Goal: Task Accomplishment & Management: Use online tool/utility

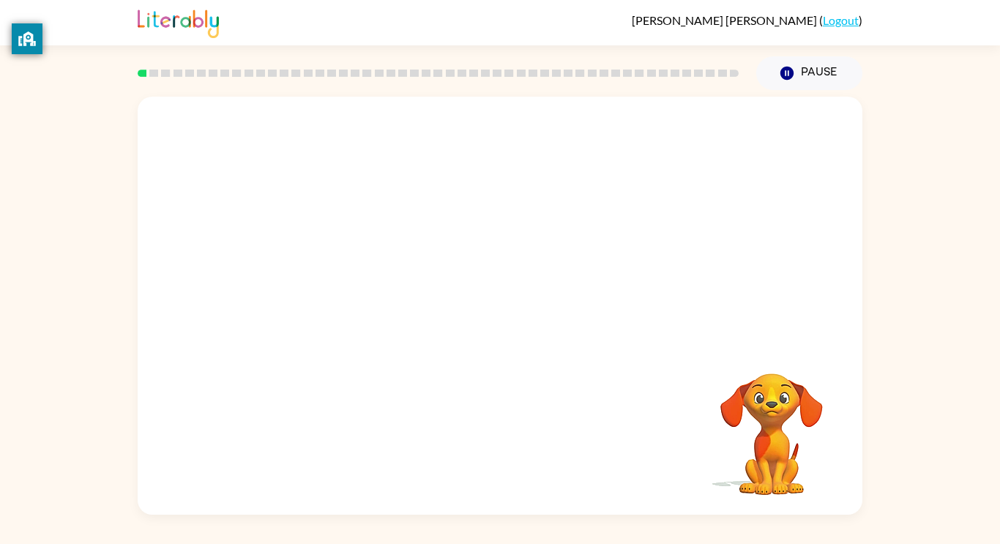
click at [518, 304] on div "Your browser must support playing .mp4 files to use Literably. Please try using…" at bounding box center [500, 306] width 724 height 418
click at [518, 304] on button "button" at bounding box center [500, 312] width 94 height 53
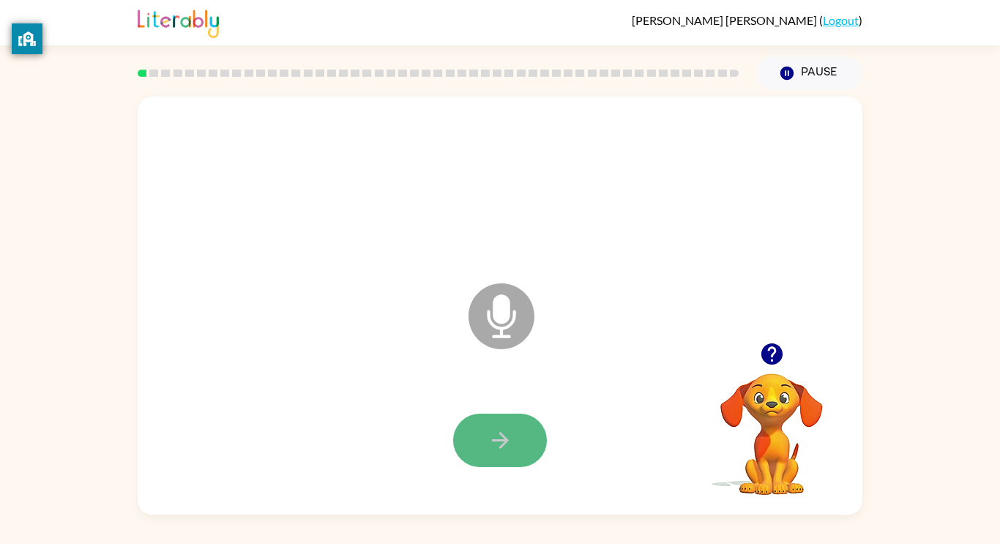
click at [498, 453] on button "button" at bounding box center [500, 439] width 94 height 53
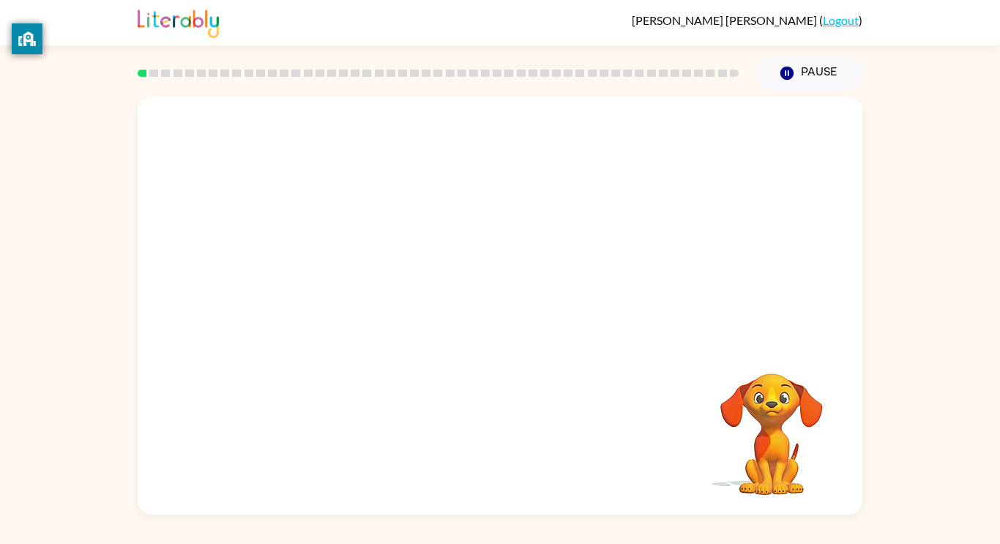
click at [490, 431] on div at bounding box center [499, 441] width 695 height 120
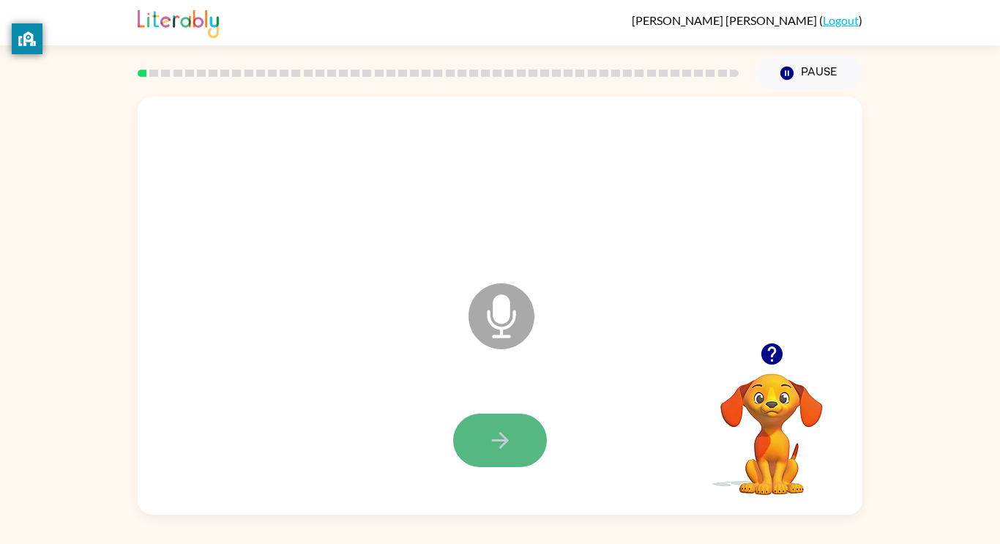
click at [490, 431] on icon "button" at bounding box center [500, 440] width 26 height 26
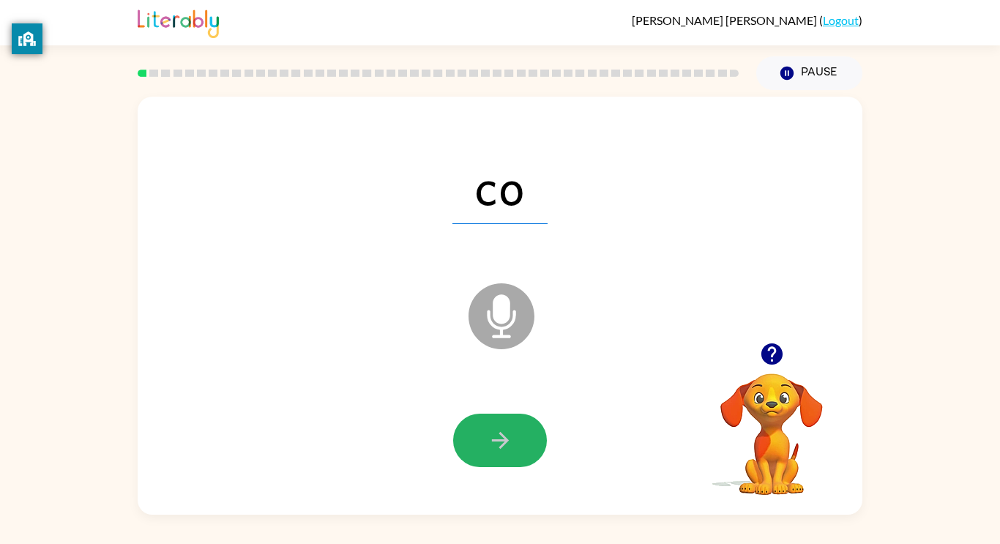
click at [490, 431] on icon "button" at bounding box center [500, 440] width 26 height 26
click at [495, 433] on icon "button" at bounding box center [500, 440] width 26 height 26
click at [501, 436] on icon "button" at bounding box center [500, 440] width 26 height 26
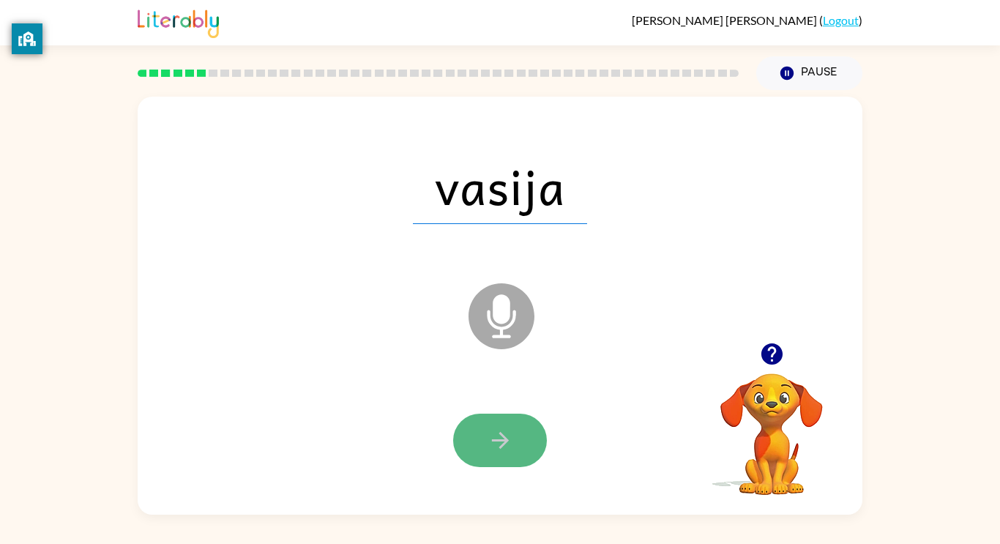
click at [510, 459] on button "button" at bounding box center [500, 439] width 94 height 53
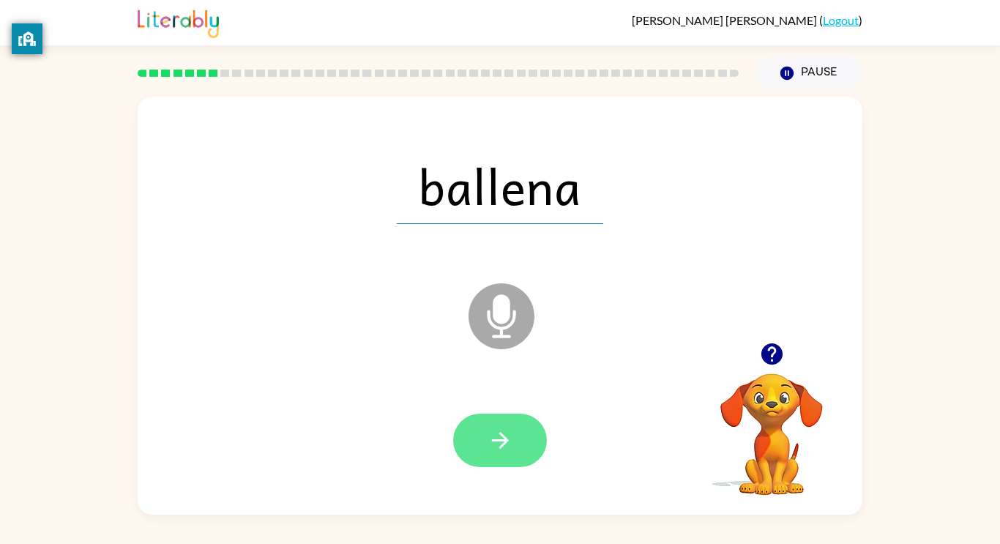
click at [509, 459] on button "button" at bounding box center [500, 439] width 94 height 53
click at [506, 432] on icon "button" at bounding box center [500, 440] width 26 height 26
click at [494, 441] on icon "button" at bounding box center [499, 440] width 17 height 17
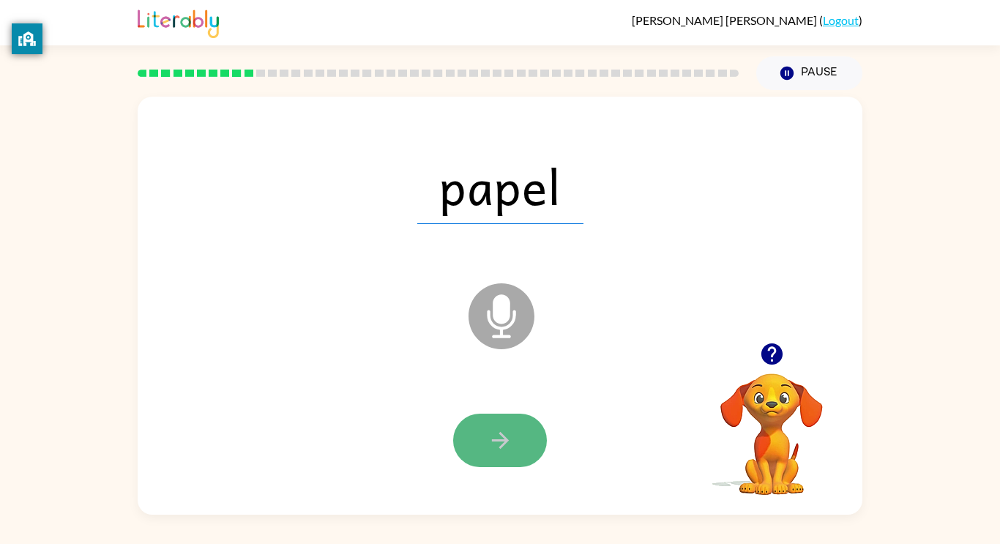
click at [495, 441] on icon "button" at bounding box center [500, 440] width 26 height 26
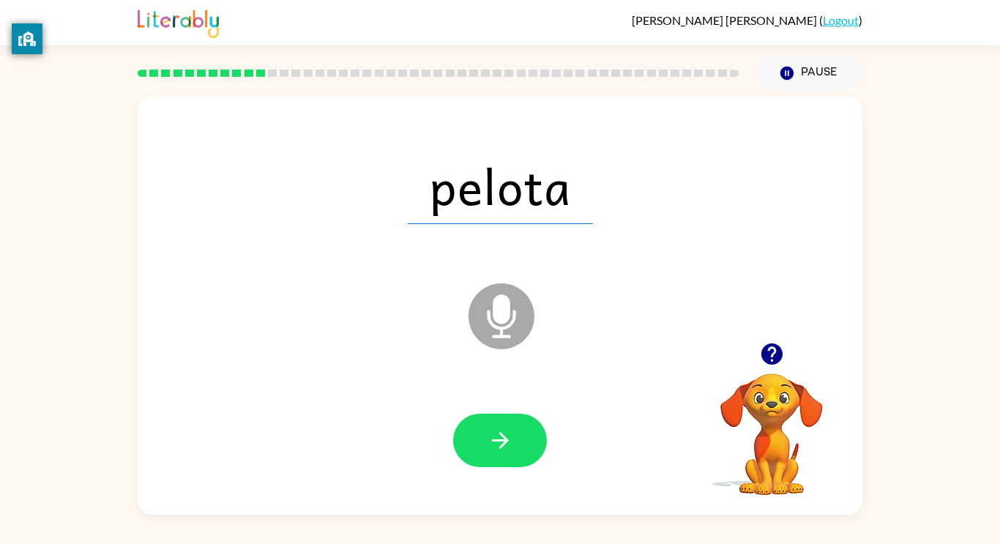
click at [495, 441] on icon "button" at bounding box center [500, 440] width 26 height 26
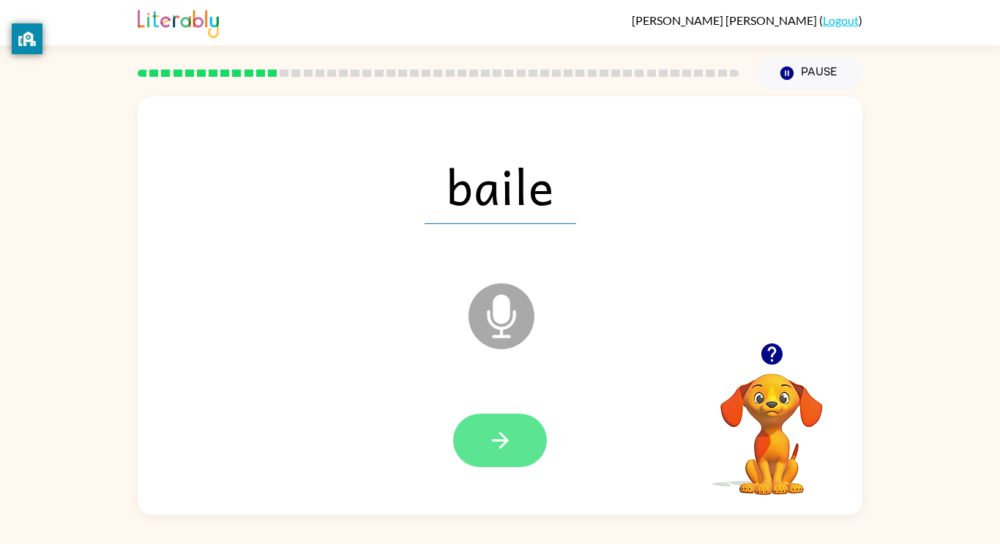
click at [503, 438] on icon "button" at bounding box center [500, 440] width 26 height 26
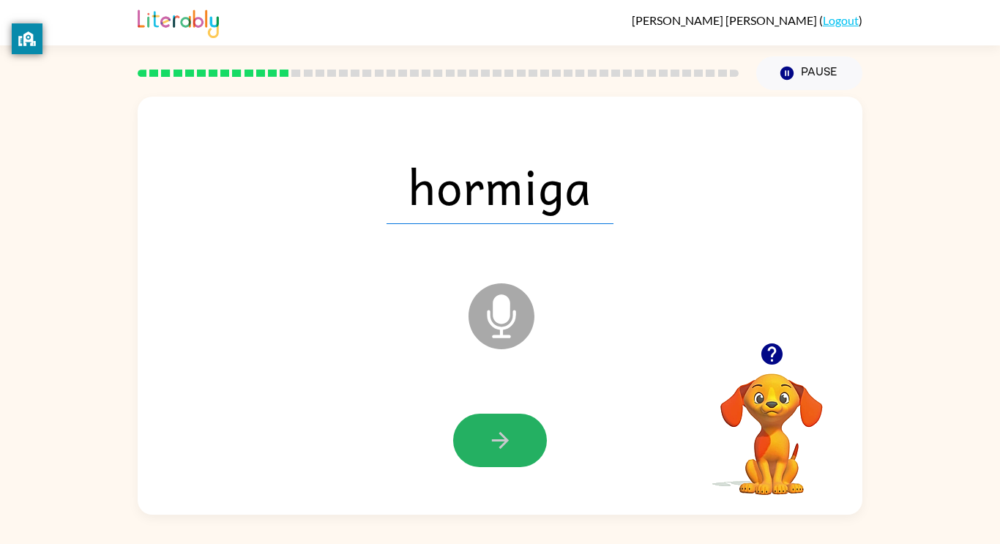
click at [503, 438] on icon "button" at bounding box center [500, 440] width 26 height 26
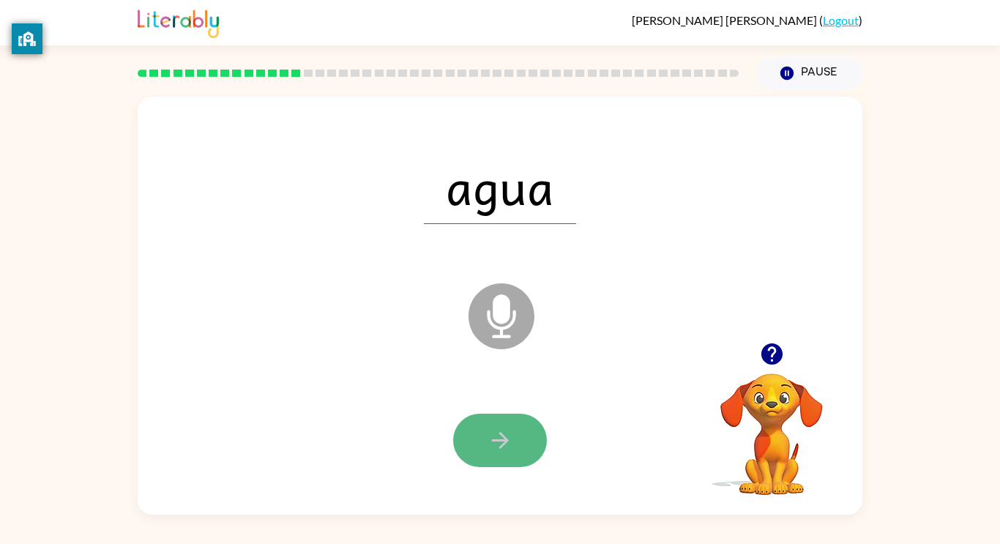
click at [508, 441] on icon "button" at bounding box center [500, 440] width 26 height 26
click at [509, 443] on icon "button" at bounding box center [500, 440] width 26 height 26
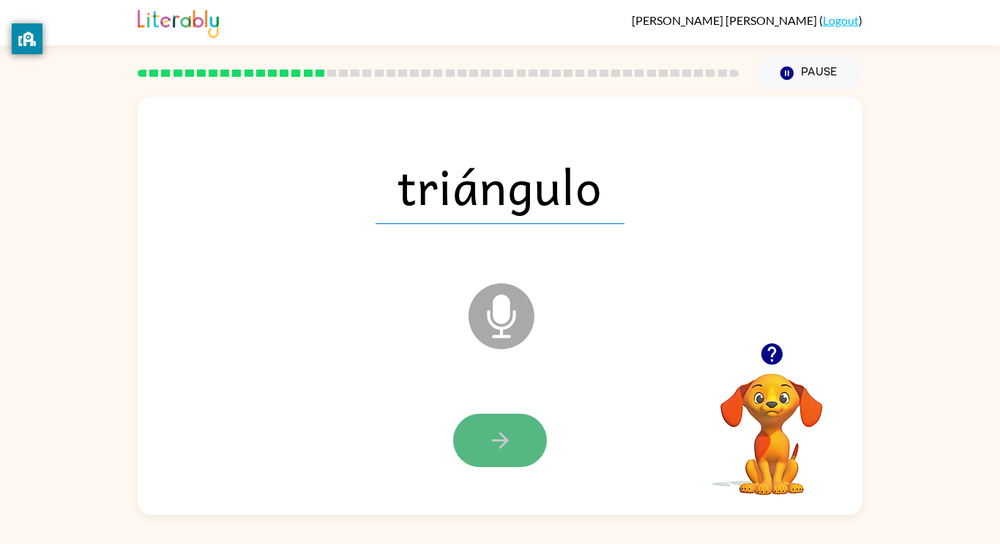
click at [520, 446] on button "button" at bounding box center [500, 439] width 94 height 53
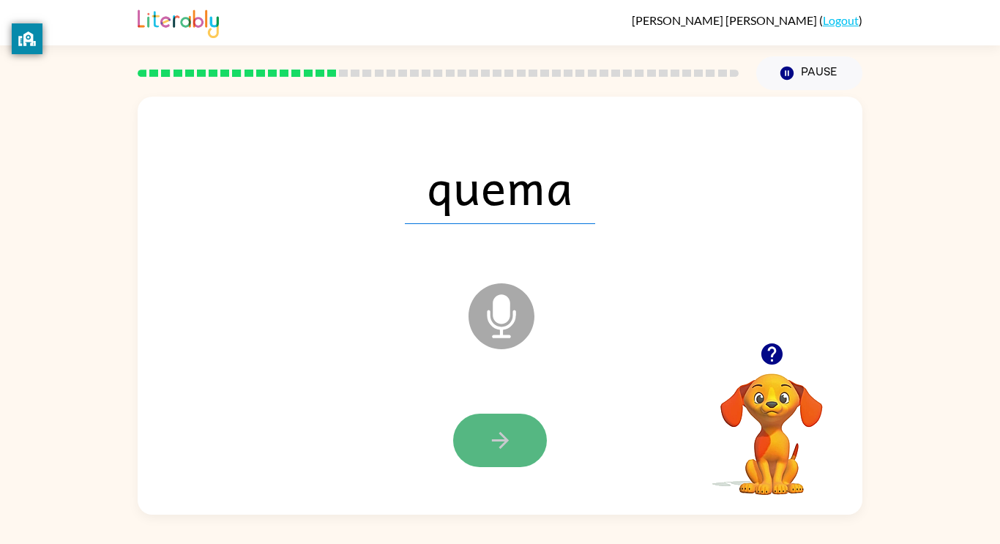
click at [522, 446] on button "button" at bounding box center [500, 439] width 94 height 53
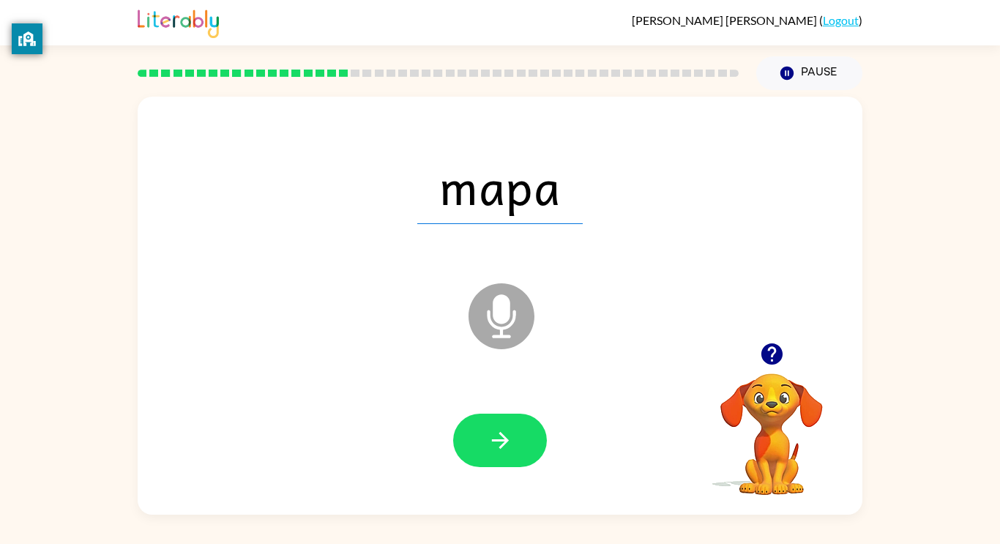
click at [522, 446] on button "button" at bounding box center [500, 439] width 94 height 53
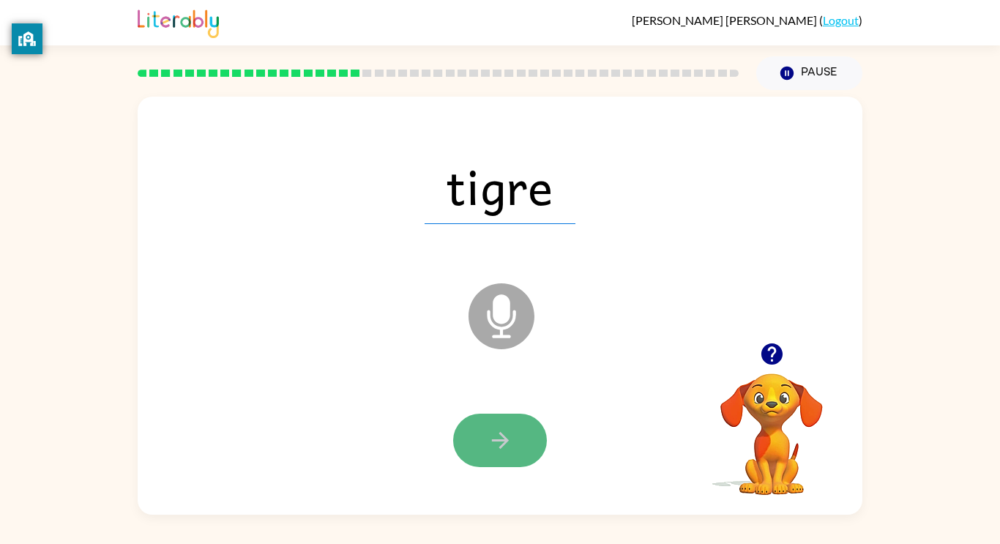
click at [530, 454] on button "button" at bounding box center [500, 439] width 94 height 53
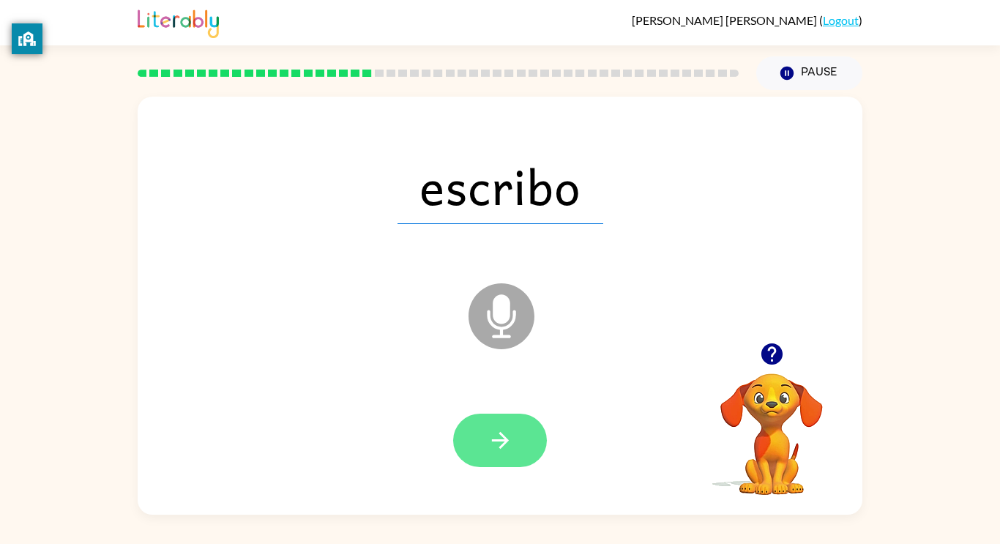
click at [501, 441] on icon "button" at bounding box center [500, 440] width 26 height 26
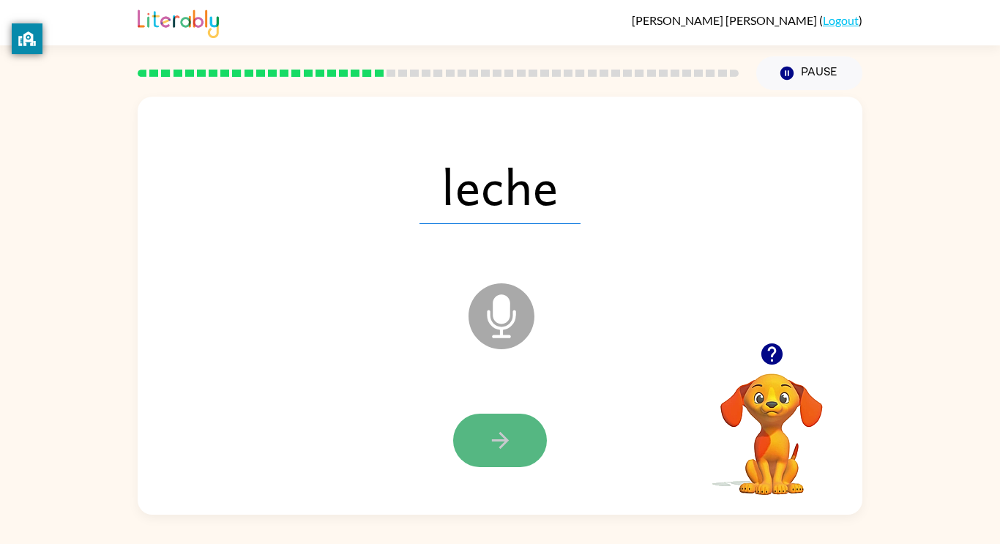
click at [505, 447] on icon "button" at bounding box center [500, 440] width 26 height 26
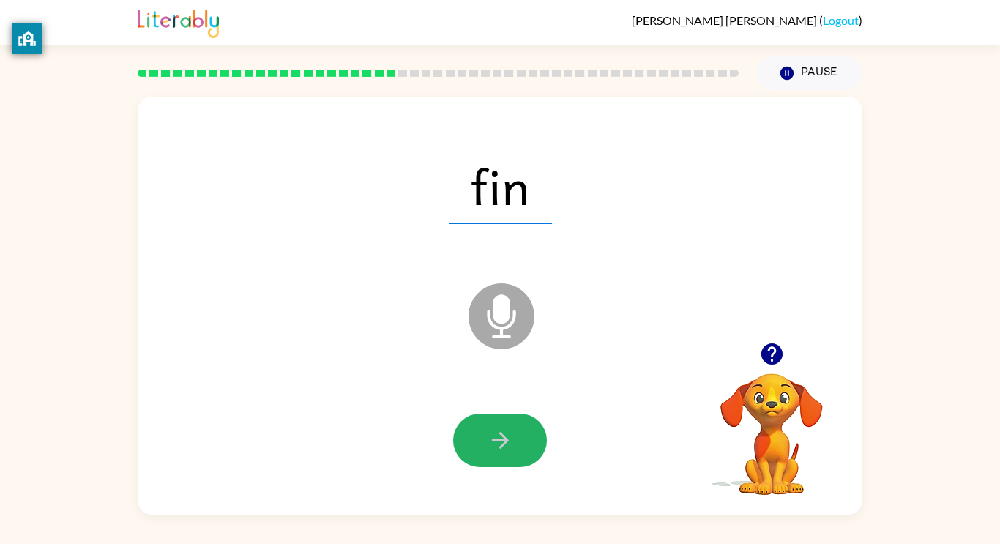
click at [505, 447] on icon "button" at bounding box center [500, 440] width 26 height 26
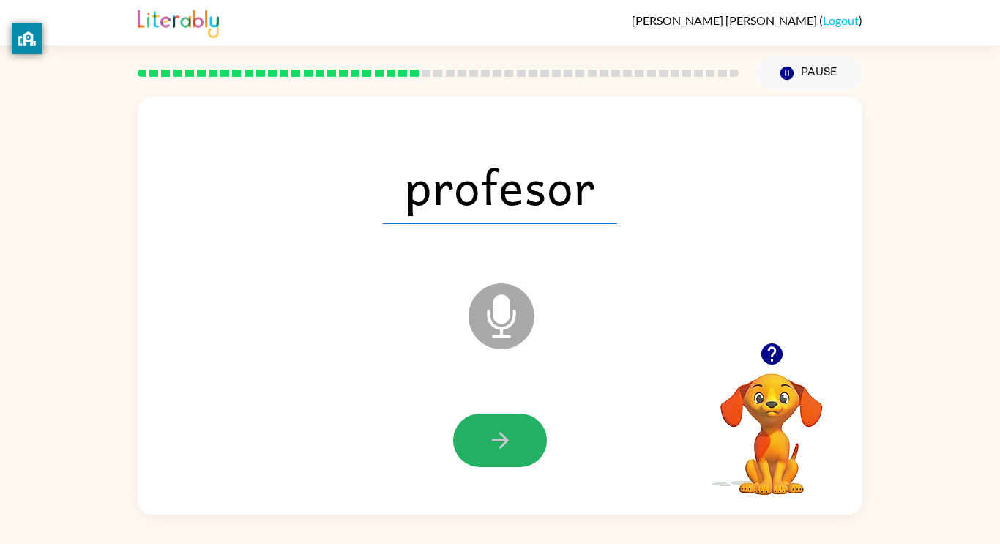
click at [505, 447] on icon "button" at bounding box center [500, 440] width 26 height 26
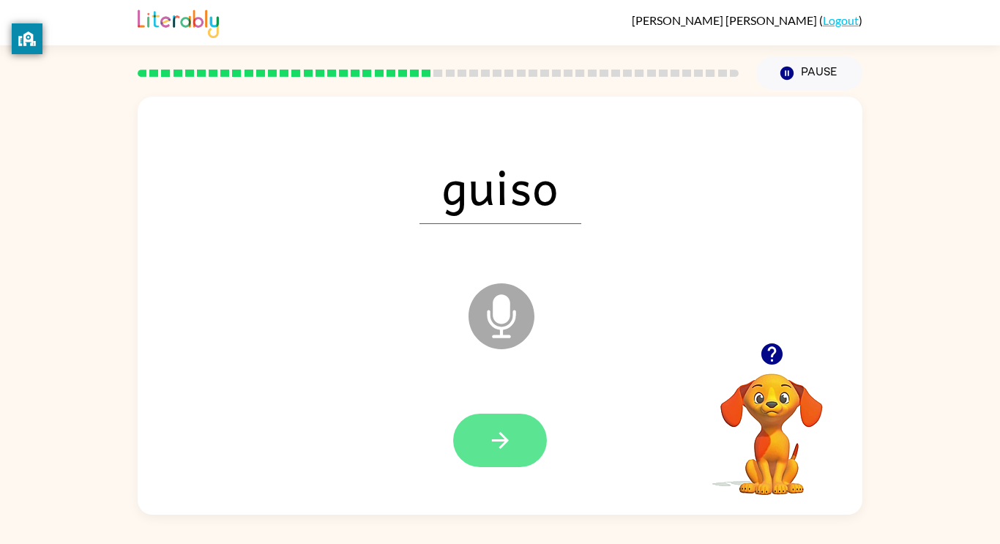
click at [517, 460] on button "button" at bounding box center [500, 439] width 94 height 53
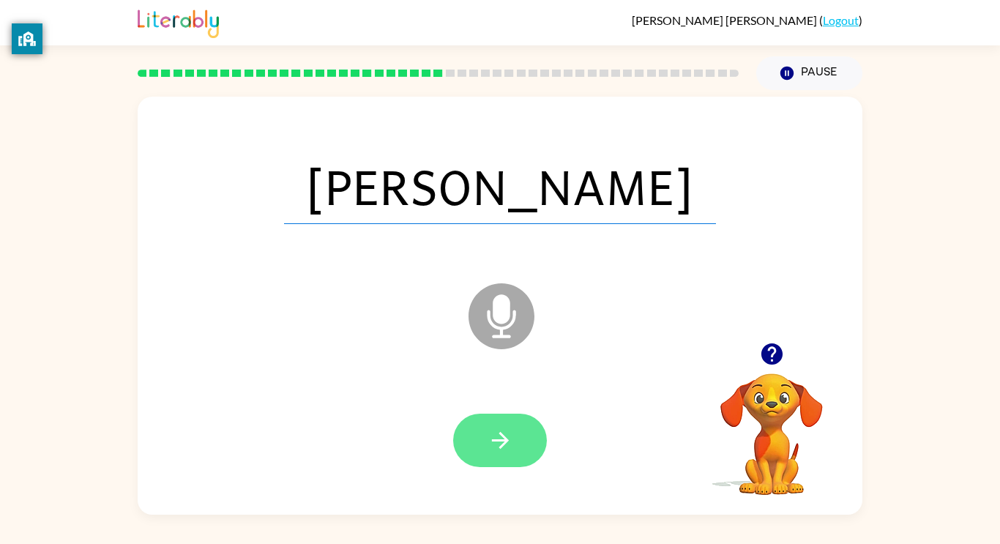
click at [503, 441] on icon "button" at bounding box center [499, 440] width 17 height 17
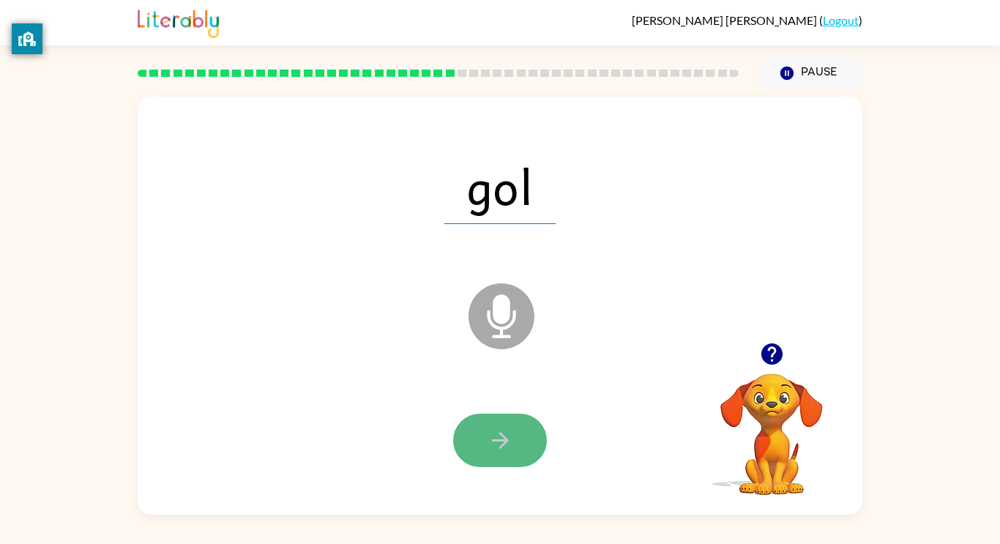
click at [514, 437] on button "button" at bounding box center [500, 439] width 94 height 53
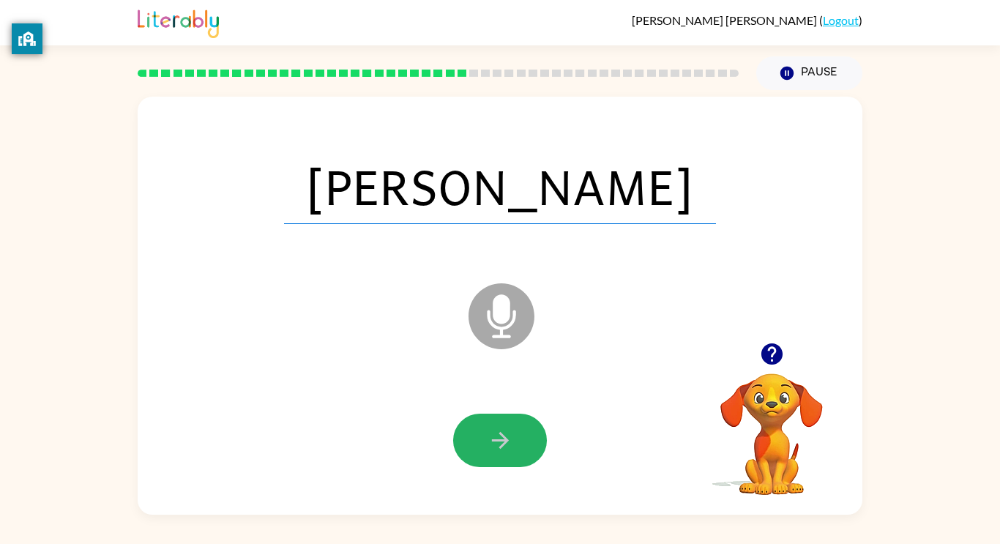
click at [514, 437] on button "button" at bounding box center [500, 439] width 94 height 53
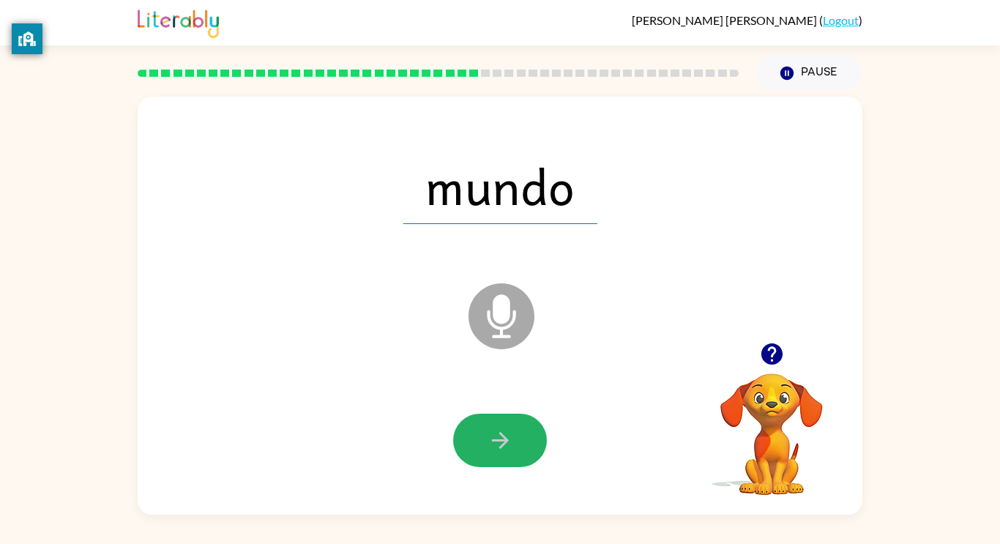
click at [514, 437] on button "button" at bounding box center [500, 439] width 94 height 53
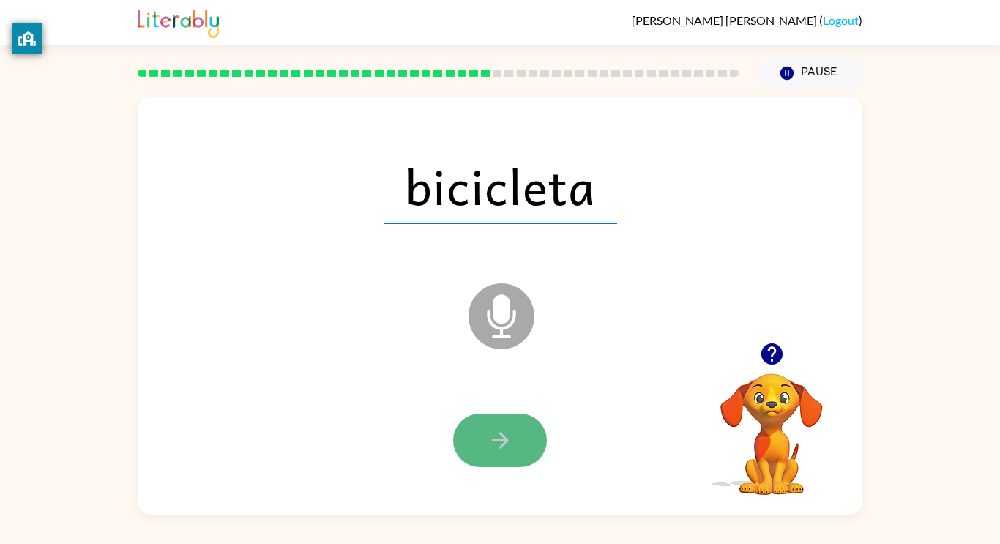
click at [533, 442] on button "button" at bounding box center [500, 439] width 94 height 53
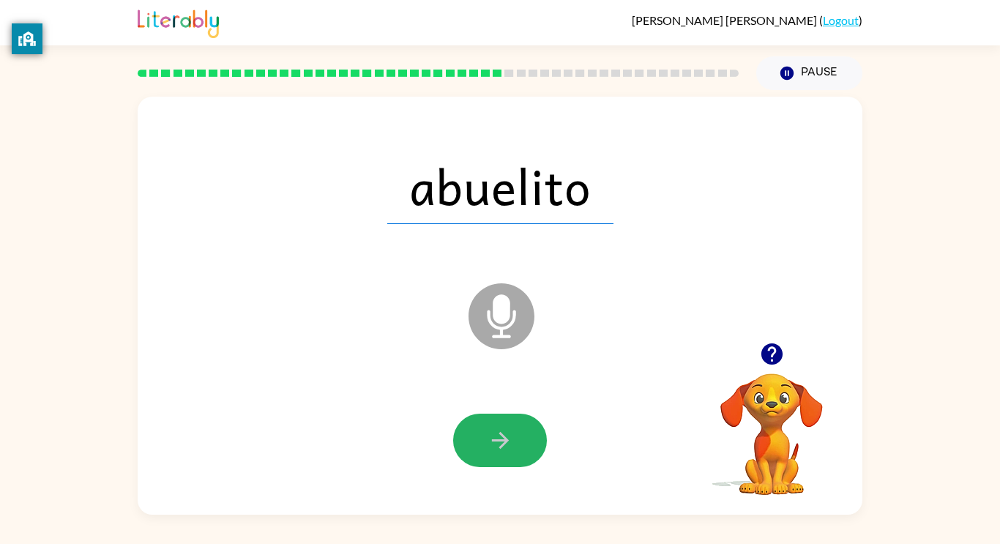
click at [533, 442] on button "button" at bounding box center [500, 439] width 94 height 53
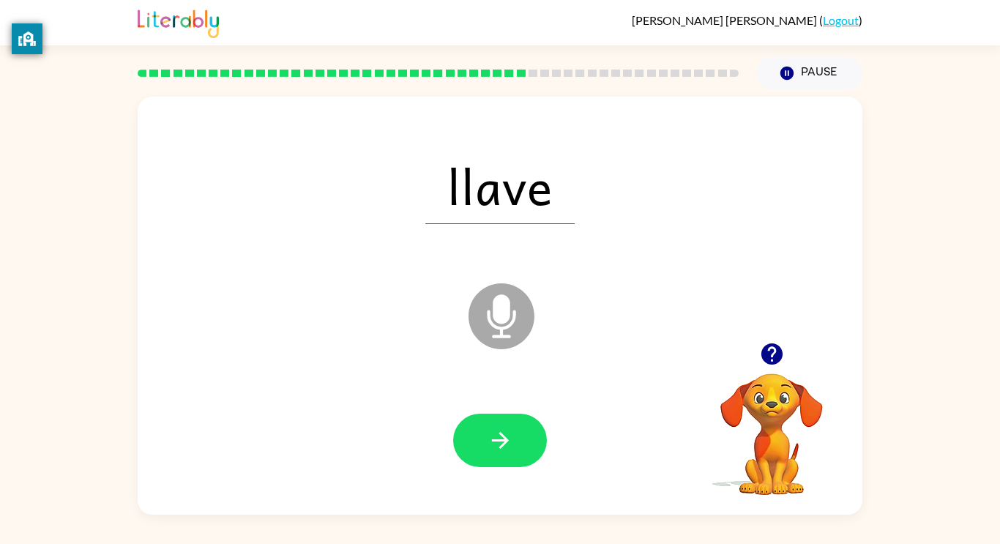
click at [533, 442] on button "button" at bounding box center [500, 439] width 94 height 53
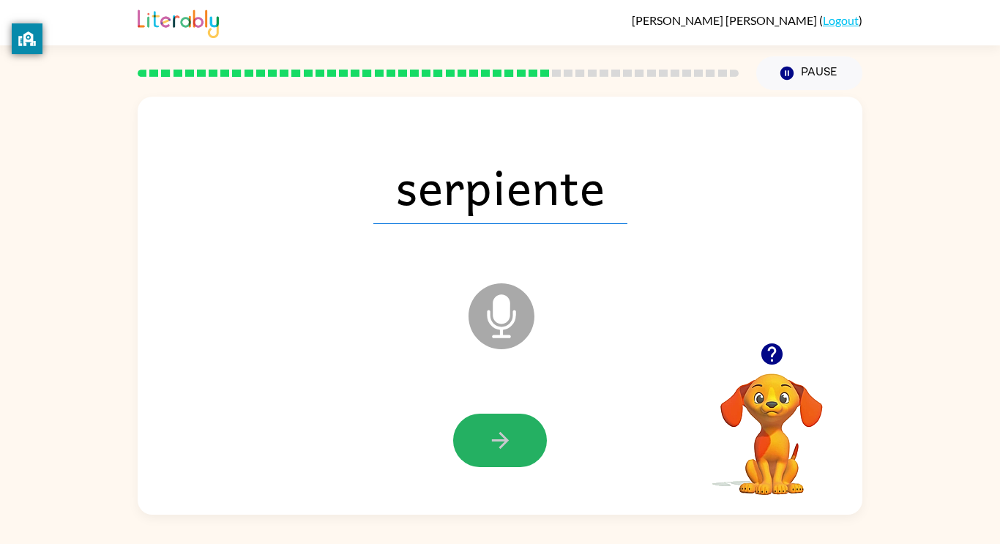
click at [533, 442] on button "button" at bounding box center [500, 439] width 94 height 53
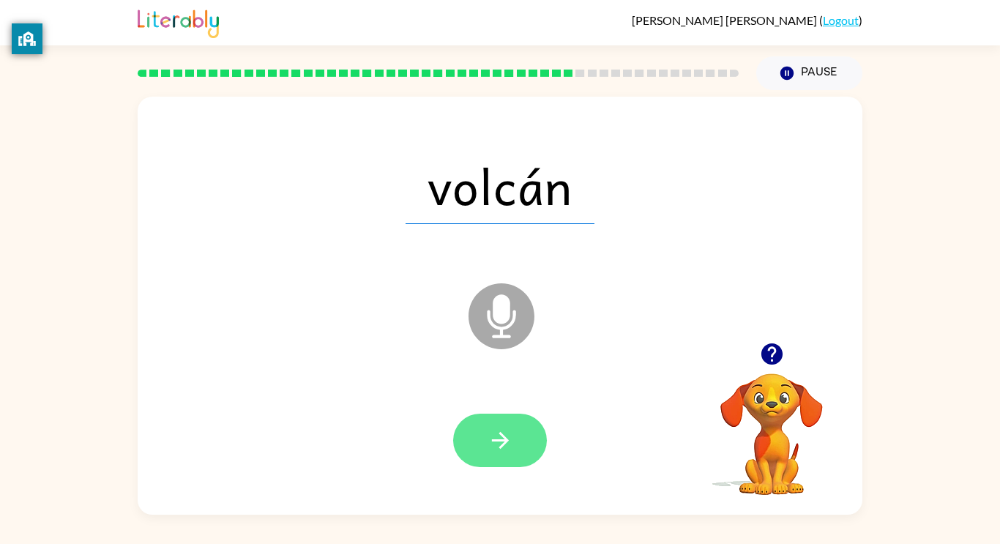
click at [536, 446] on button "button" at bounding box center [500, 439] width 94 height 53
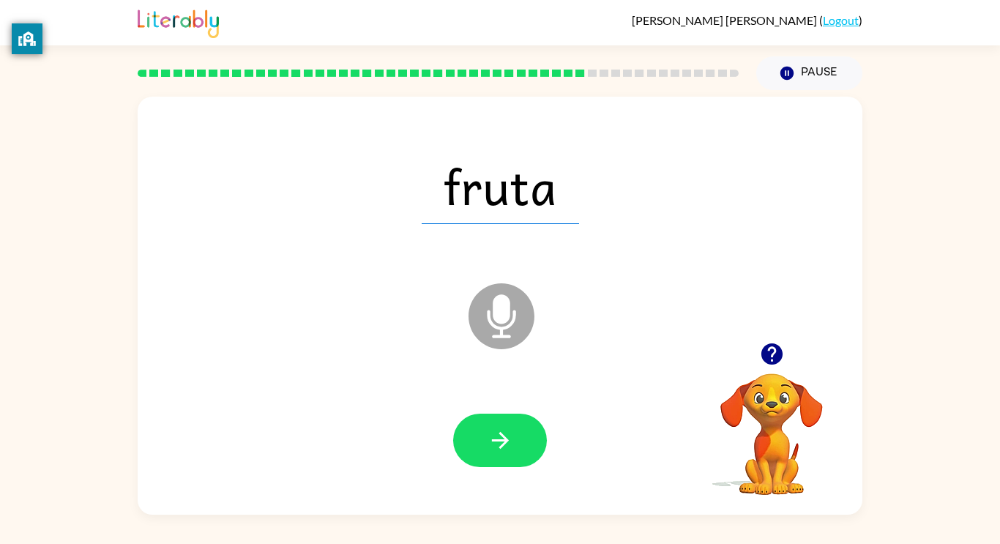
click at [536, 446] on button "button" at bounding box center [500, 439] width 94 height 53
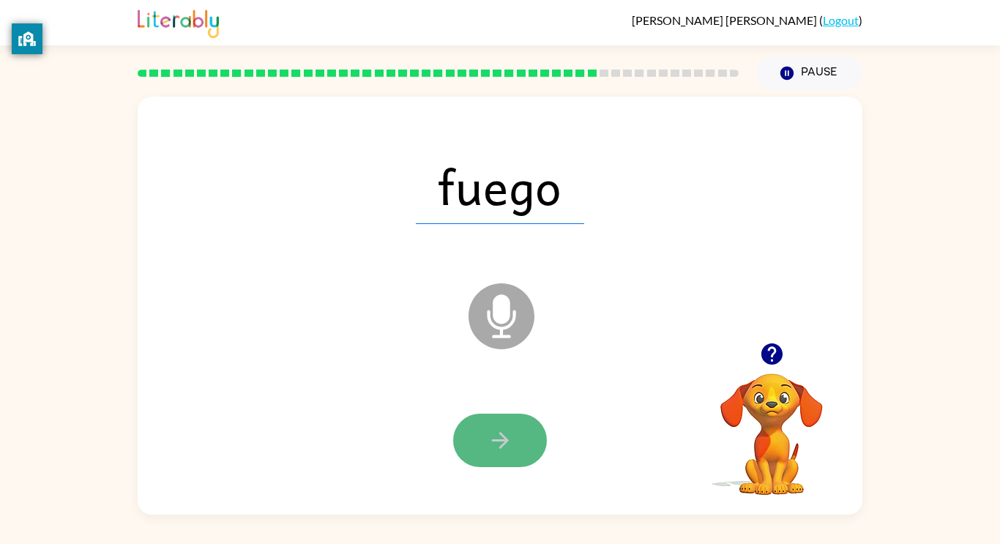
click at [507, 445] on icon "button" at bounding box center [500, 440] width 26 height 26
click at [510, 446] on icon "button" at bounding box center [500, 440] width 26 height 26
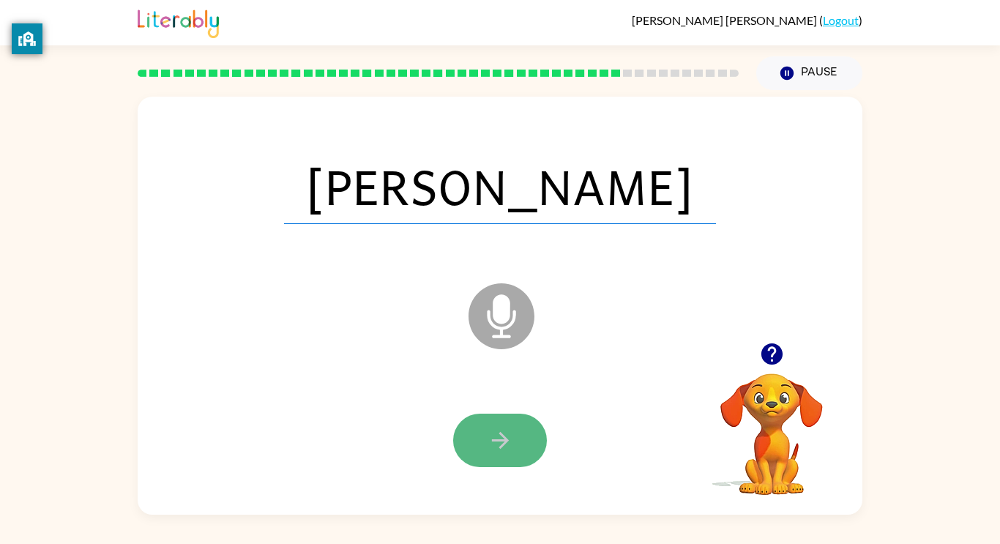
click at [509, 450] on icon "button" at bounding box center [500, 440] width 26 height 26
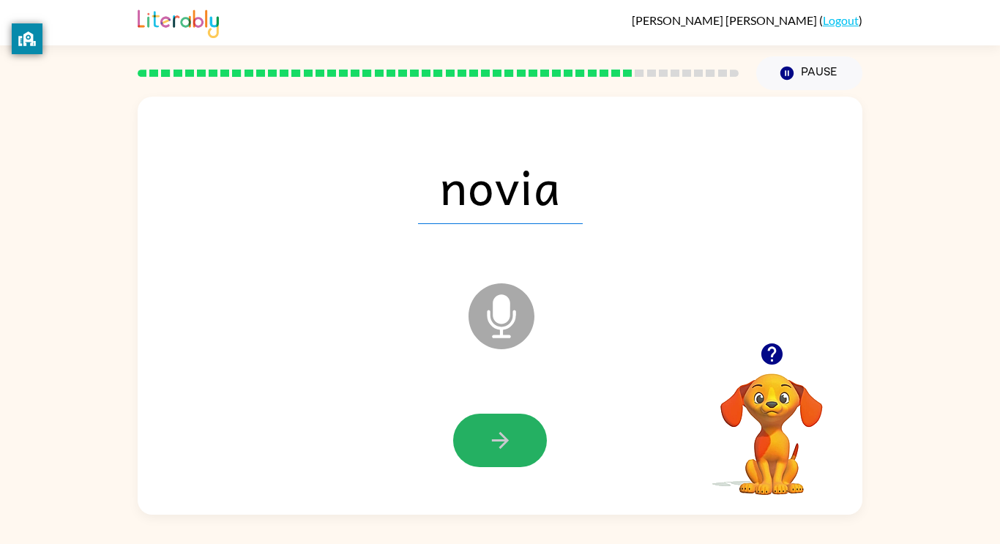
click at [509, 450] on icon "button" at bounding box center [500, 440] width 26 height 26
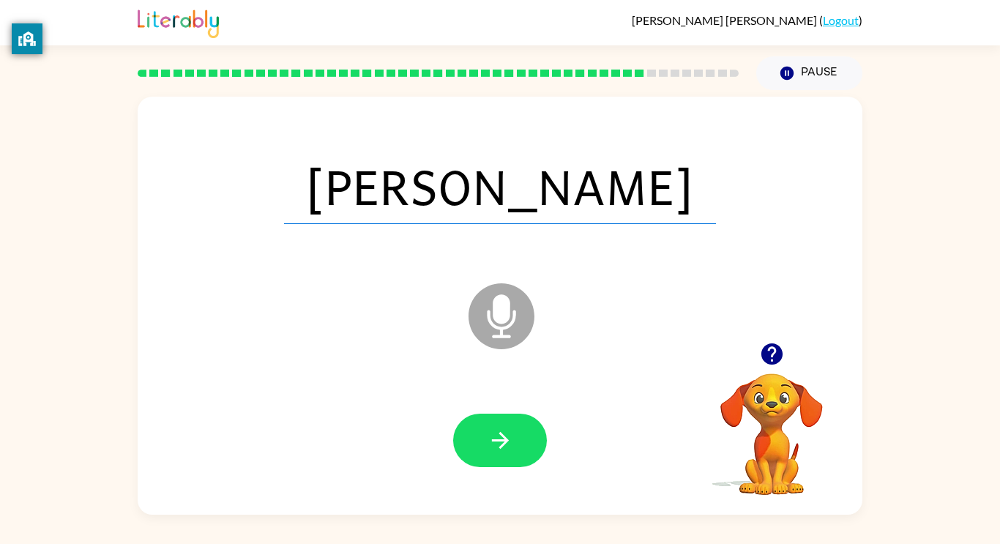
click at [509, 450] on icon "button" at bounding box center [500, 440] width 26 height 26
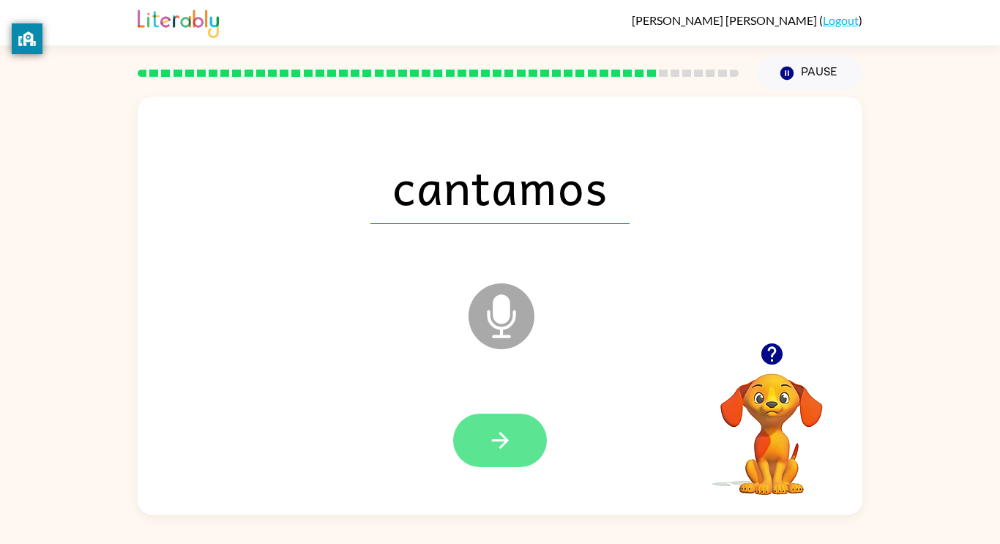
click at [515, 455] on button "button" at bounding box center [500, 439] width 94 height 53
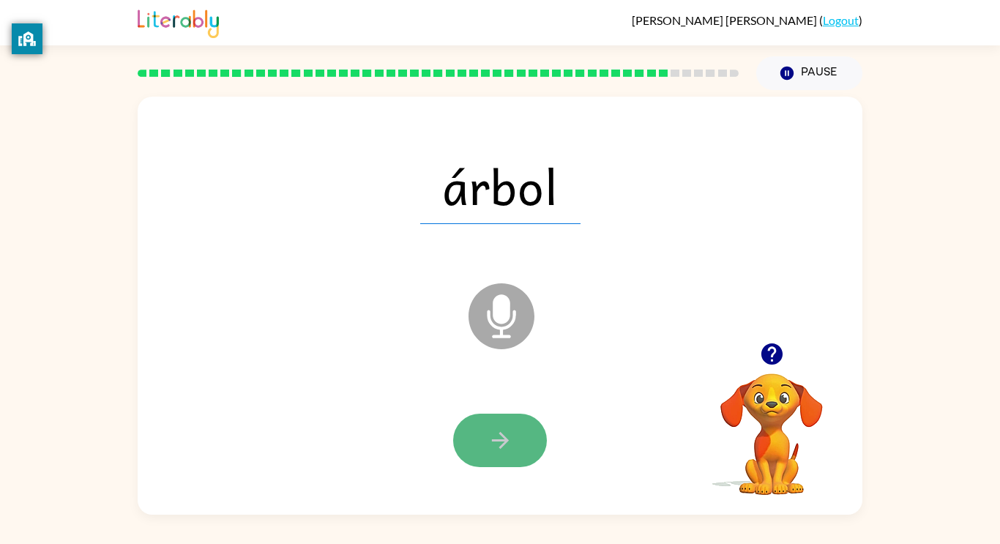
click at [492, 435] on icon "button" at bounding box center [500, 440] width 26 height 26
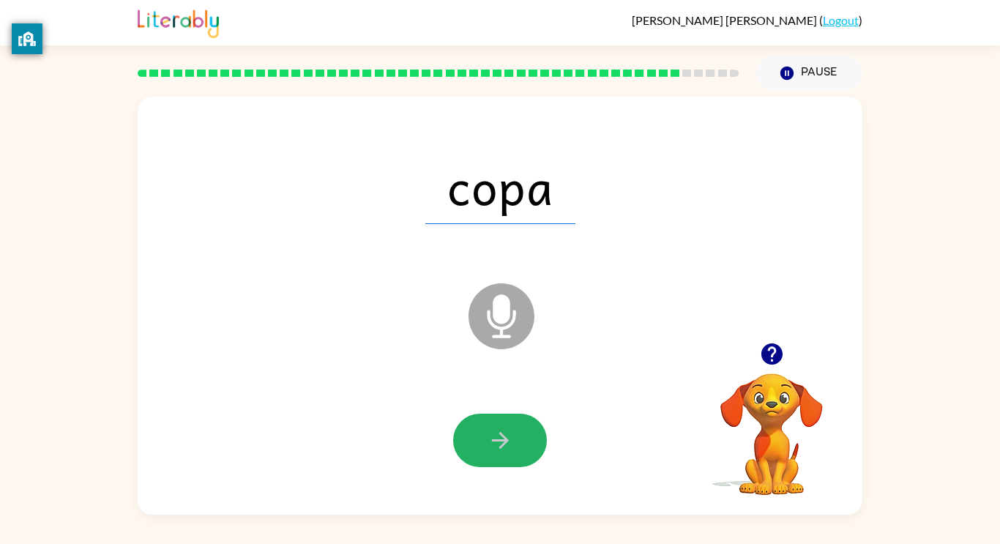
click at [492, 435] on icon "button" at bounding box center [500, 440] width 26 height 26
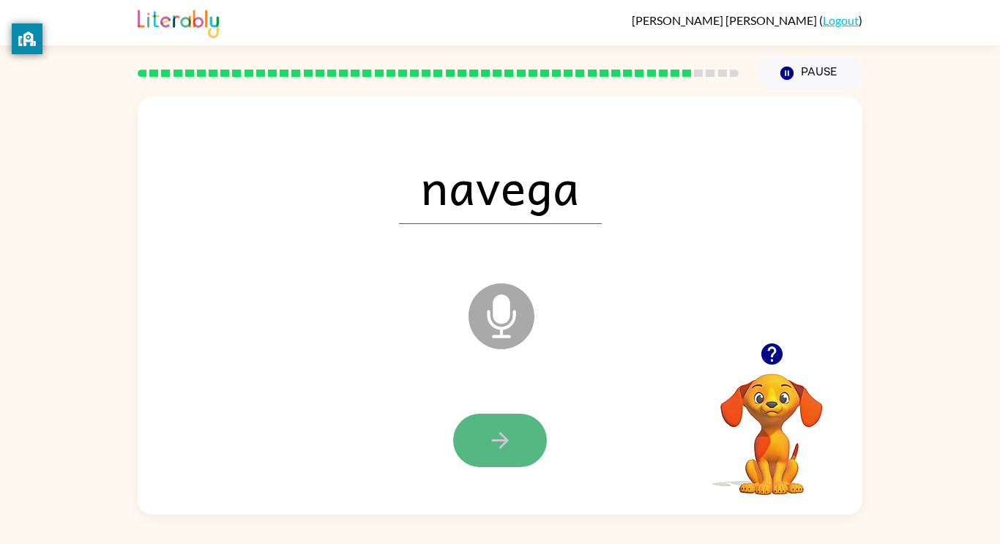
click at [500, 432] on icon "button" at bounding box center [500, 440] width 26 height 26
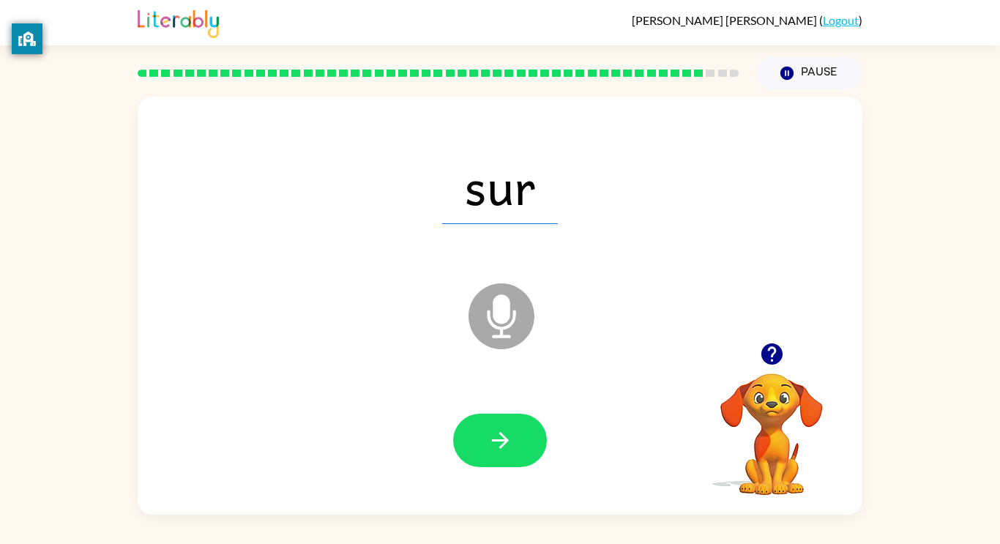
click at [500, 432] on icon "button" at bounding box center [500, 440] width 26 height 26
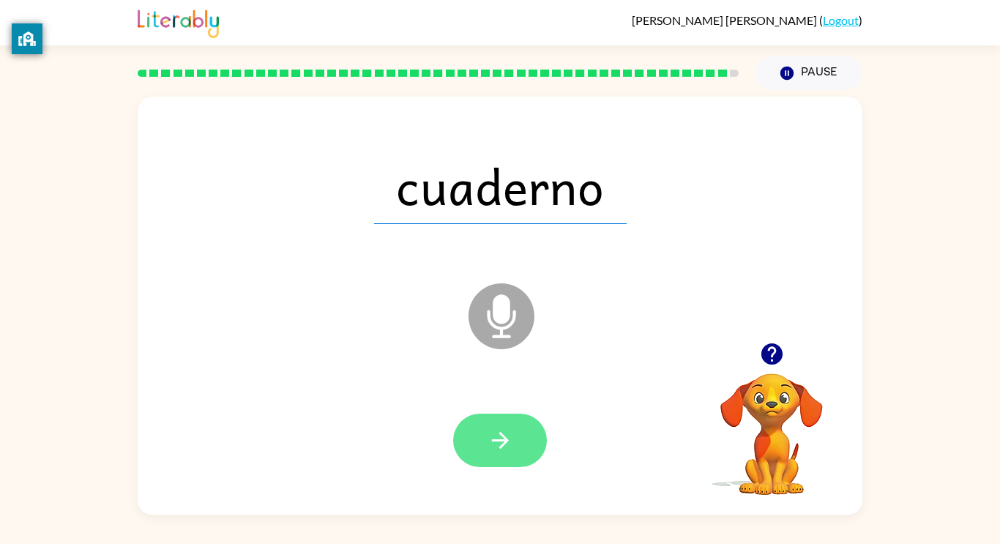
click at [505, 433] on icon "button" at bounding box center [500, 440] width 26 height 26
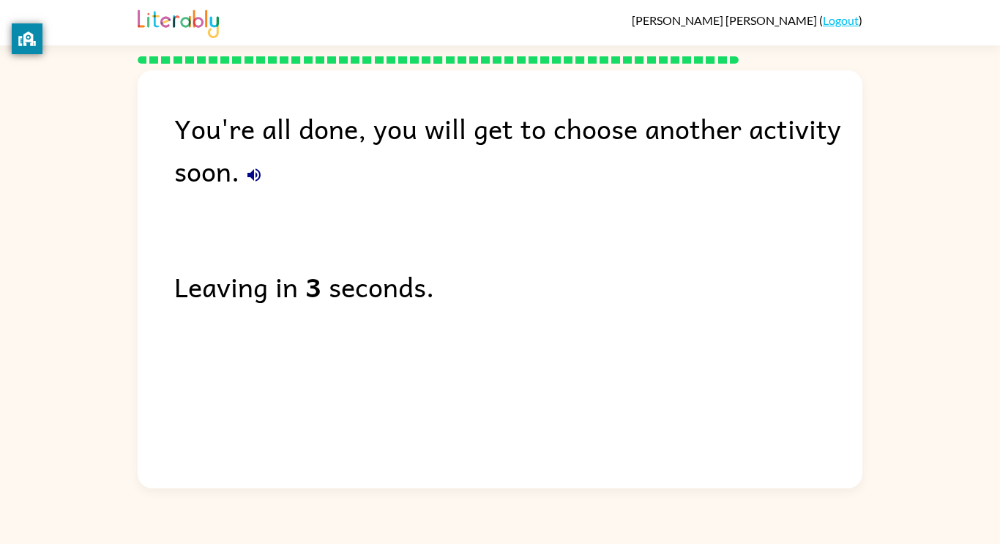
click at [215, 183] on div "You're all done, you will get to choose another activity soon." at bounding box center [518, 149] width 688 height 85
click at [250, 180] on icon "button" at bounding box center [254, 175] width 18 height 18
